Goal: Communication & Community: Answer question/provide support

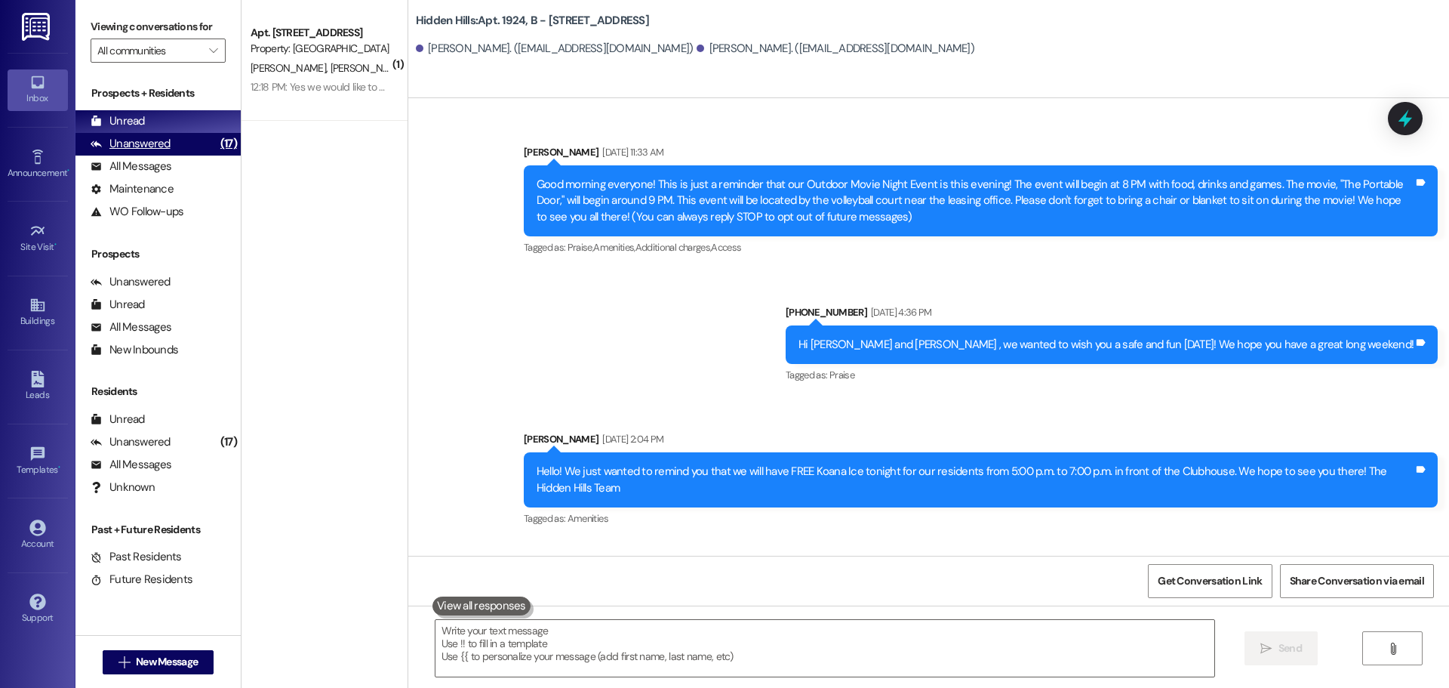
scroll to position [23329, 0]
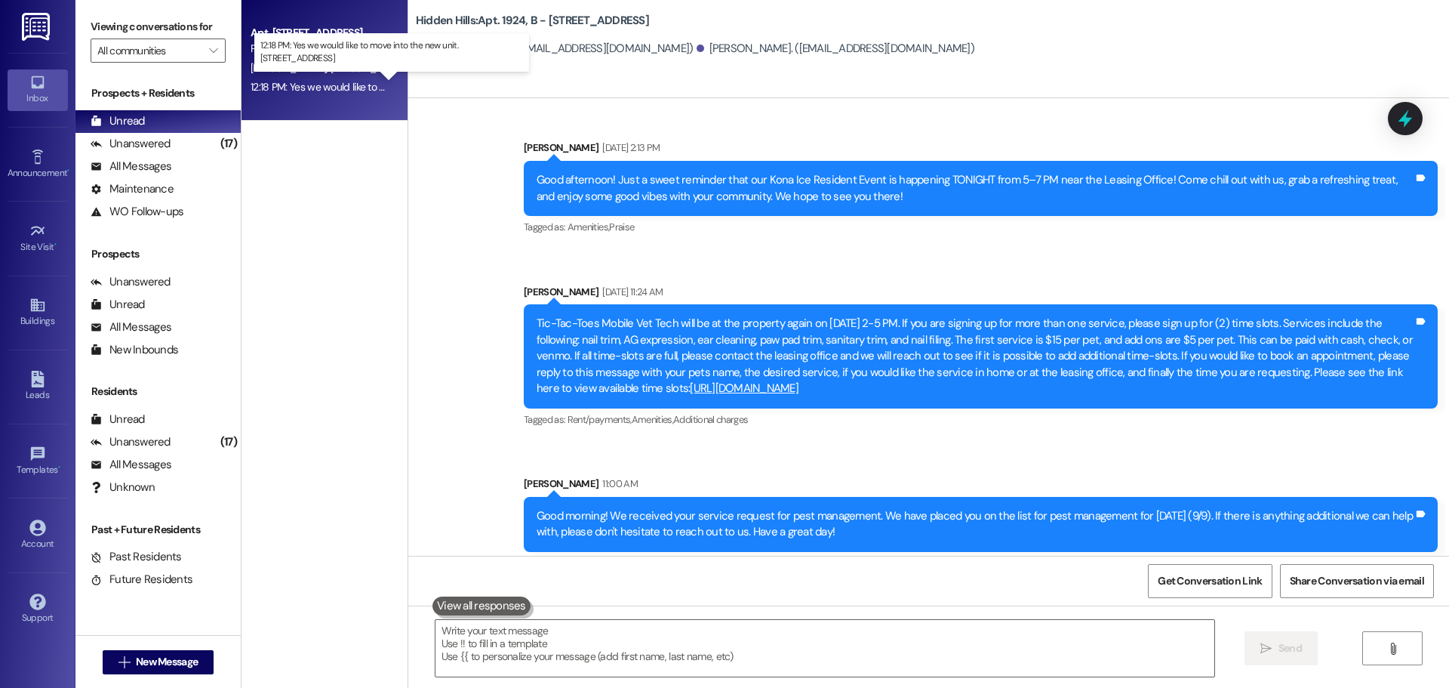
click at [332, 80] on div "12:18 PM: Yes we would like to move into the new unit. [STREET_ADDRESS]:18 PM: …" at bounding box center [410, 87] width 318 height 14
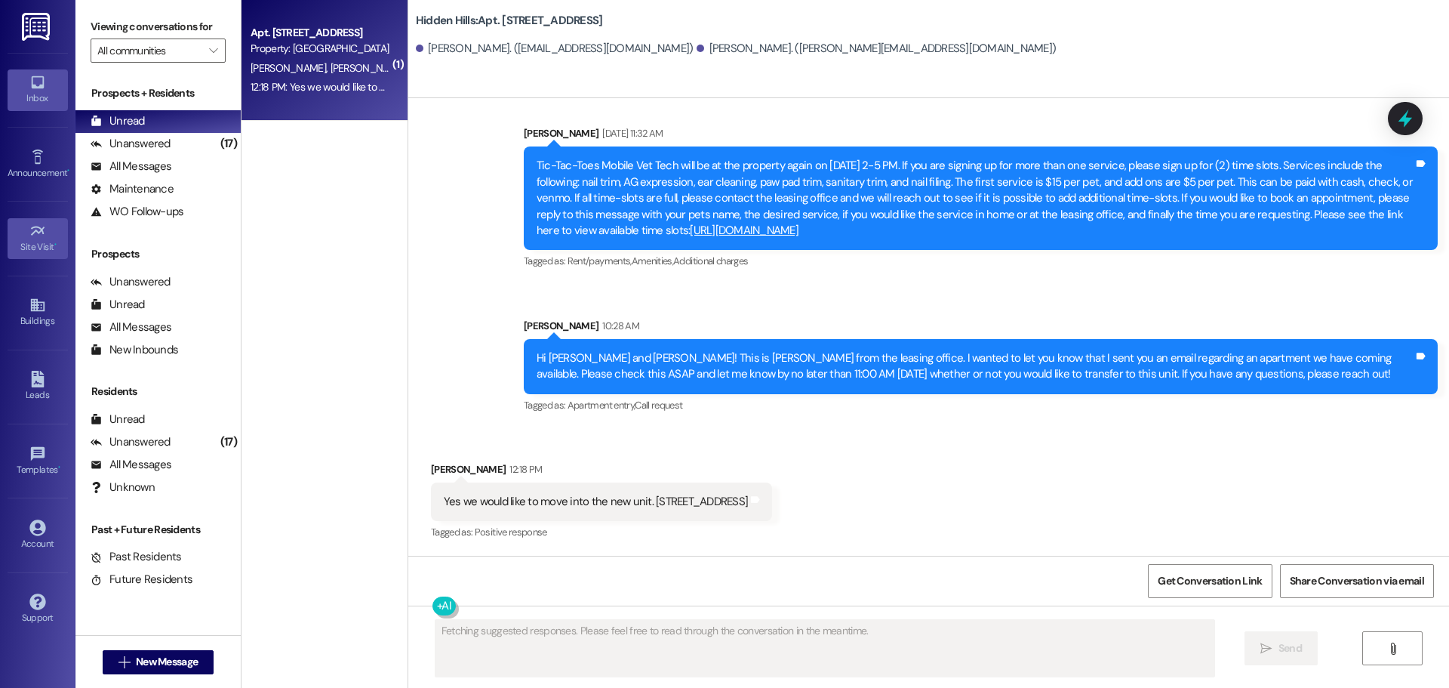
scroll to position [18338, 0]
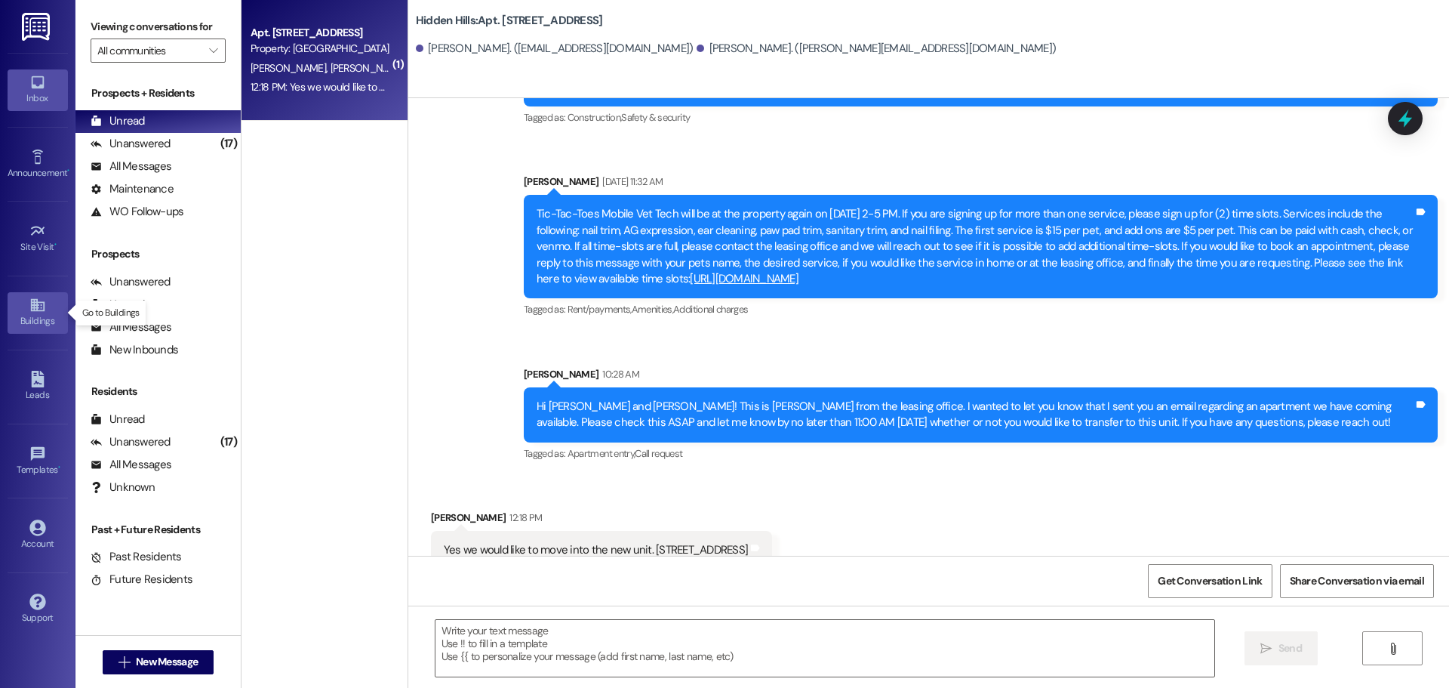
click at [47, 320] on div "Buildings" at bounding box center [37, 320] width 75 height 15
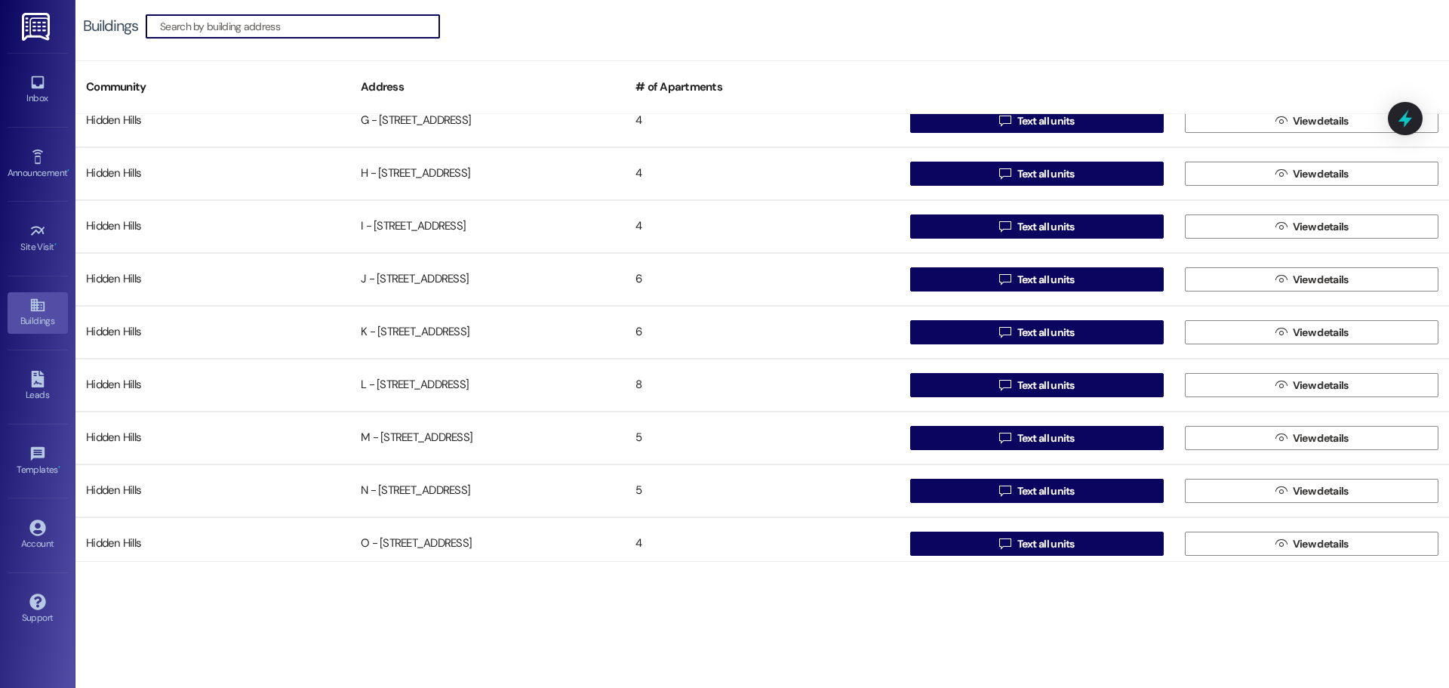
scroll to position [604, 0]
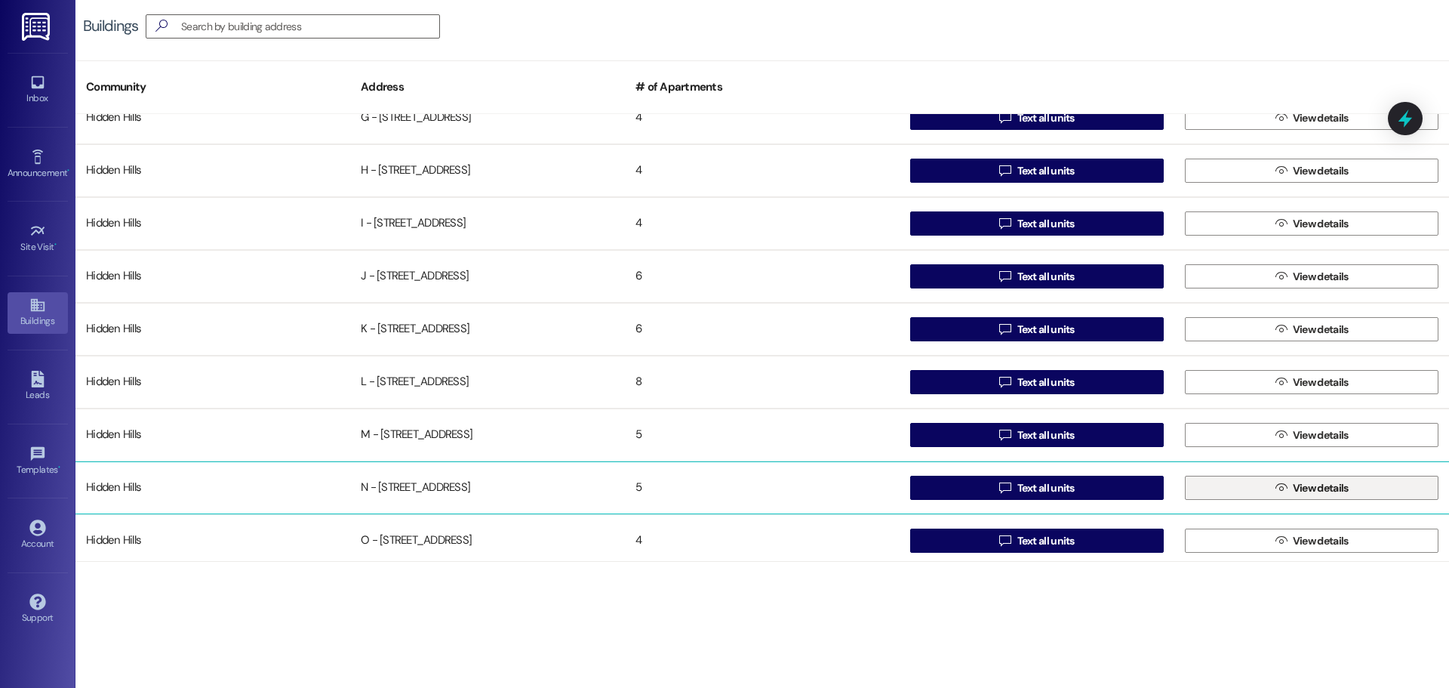
click at [1293, 492] on span "View details" at bounding box center [1321, 488] width 56 height 16
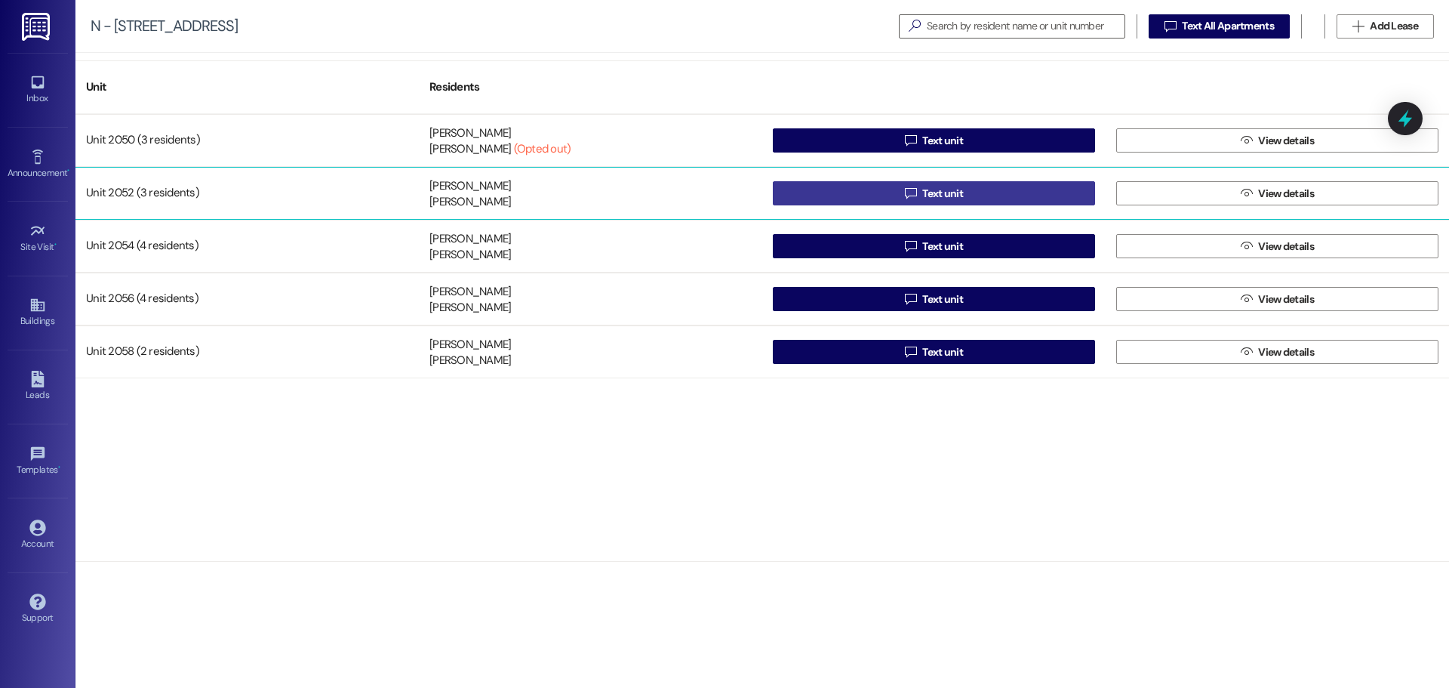
click at [891, 192] on button " Text unit" at bounding box center [934, 193] width 322 height 24
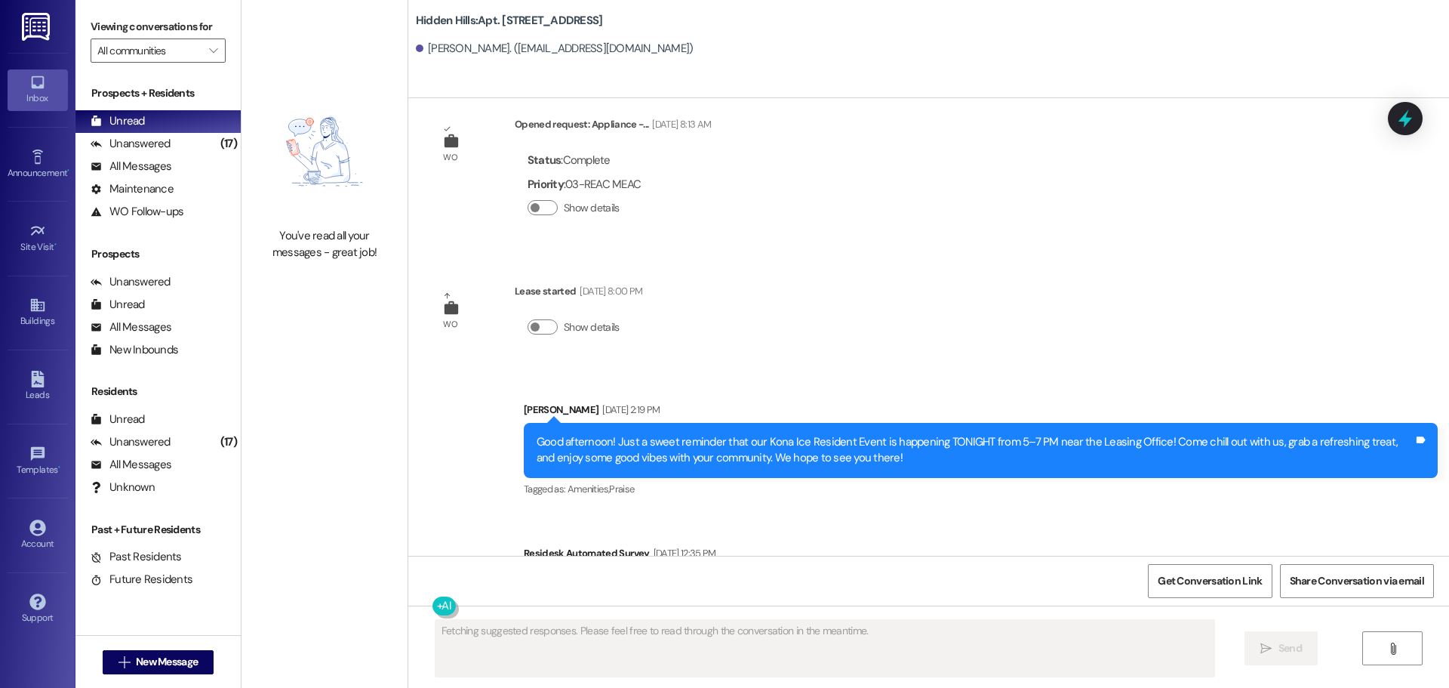
scroll to position [18921, 0]
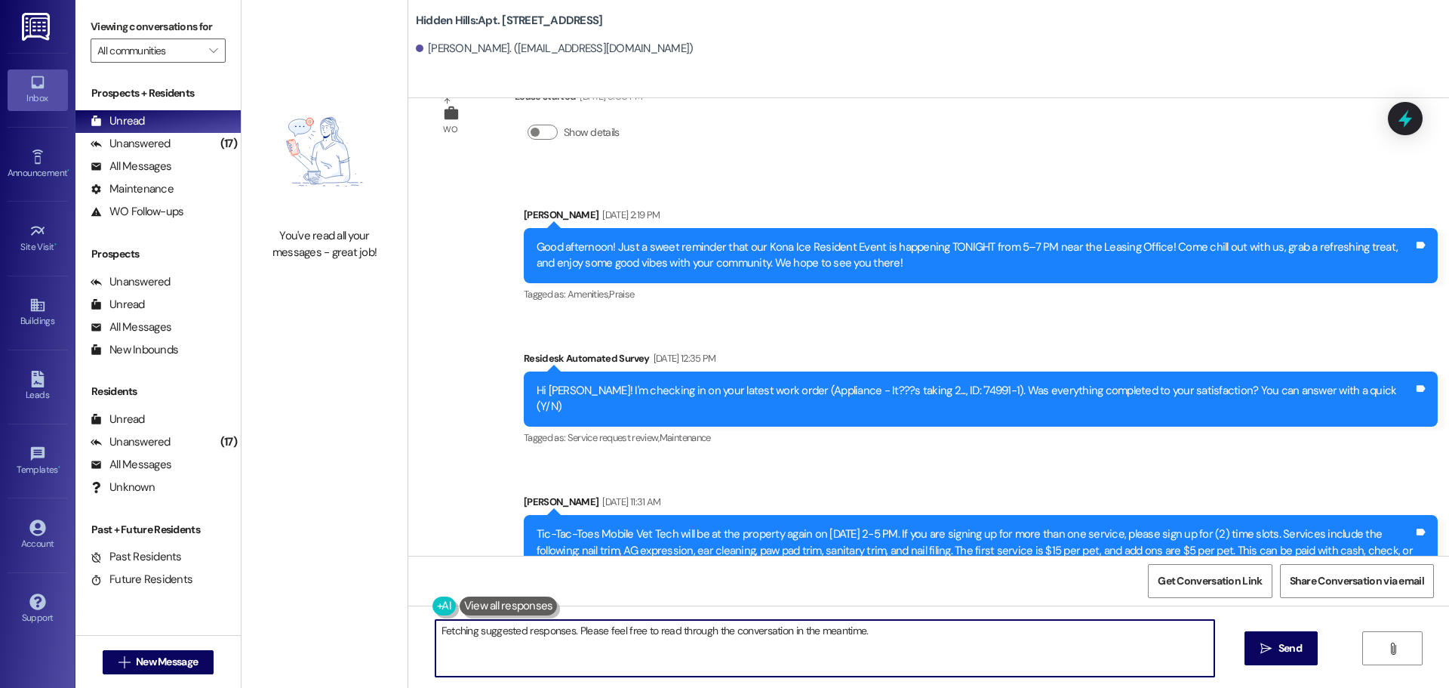
drag, startPoint x: 1068, startPoint y: 645, endPoint x: 389, endPoint y: 660, distance: 679.4
click at [389, 660] on div "You've read all your messages - great job! [GEOGRAPHIC_DATA]: Apt. [STREET_ADDR…" at bounding box center [844, 344] width 1207 height 688
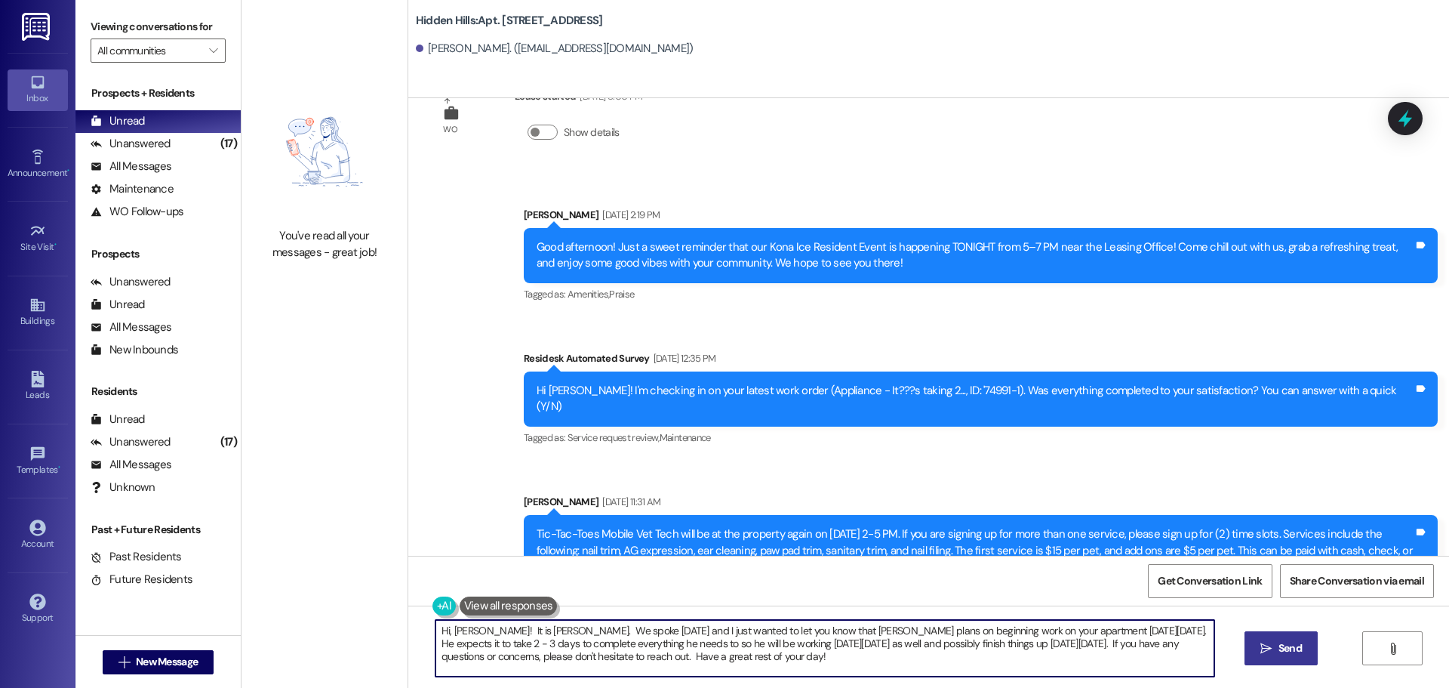
type textarea "Hi, [PERSON_NAME]! It is [PERSON_NAME]. We spoke [DATE] and I just wanted to le…"
click at [1279, 648] on span "Send" at bounding box center [1289, 648] width 23 height 16
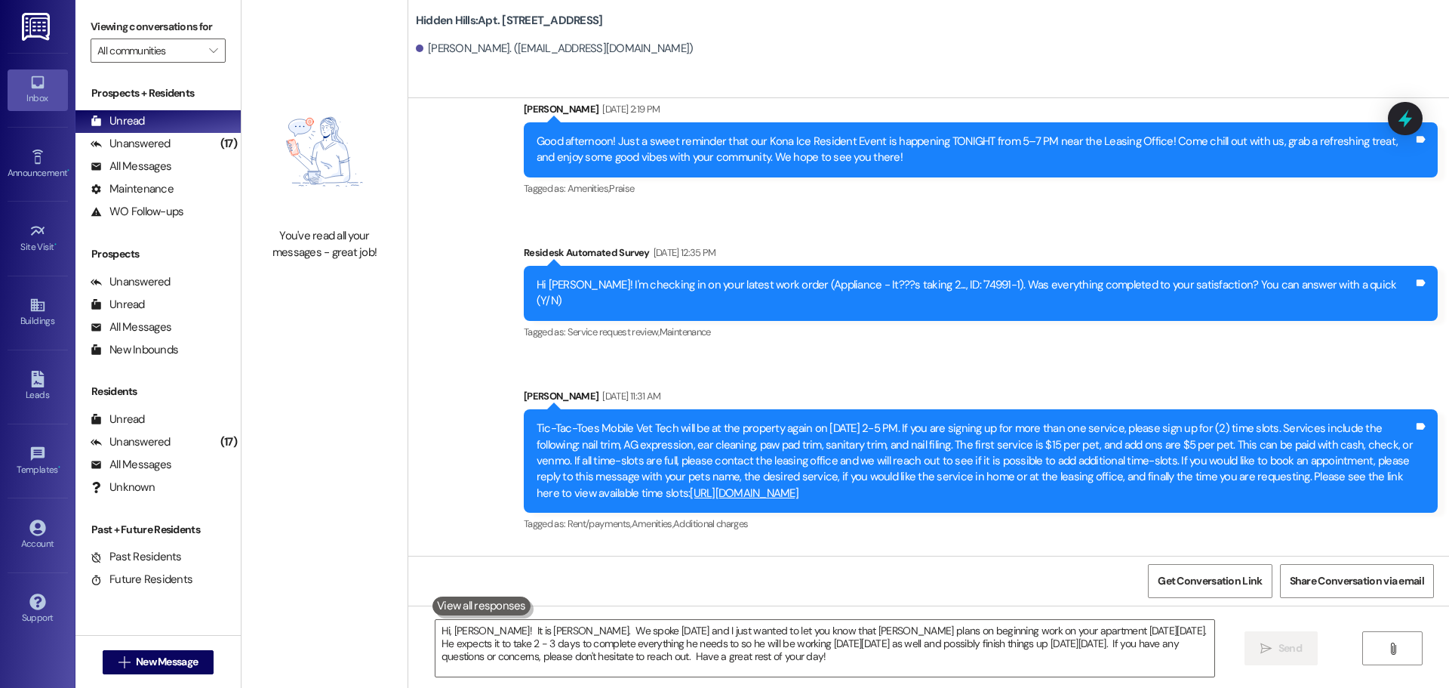
scroll to position [19058, 0]
